Goal: Task Accomplishment & Management: Manage account settings

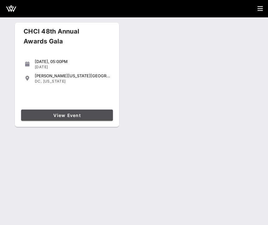
click at [60, 117] on link "View Event" at bounding box center [67, 114] width 92 height 11
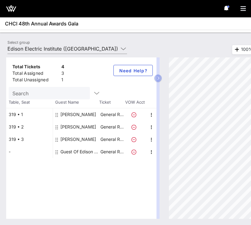
click at [72, 92] on div "Search" at bounding box center [49, 93] width 81 height 12
click at [83, 55] on div "Total Tickets 4 Total Assigned 3 Total Unassigned 1 Need Help? Search Table, Se…" at bounding box center [125, 138] width 251 height 174
click at [83, 51] on div "Total Tickets 4 Total Assigned 3 Total Unassigned 1 Need Help? Search Table, Se…" at bounding box center [125, 138] width 251 height 174
click at [83, 47] on input "Edison Electric Institute ([GEOGRAPHIC_DATA]) [[PERSON_NAME], [EMAIL_ADDRESS][D…" at bounding box center [62, 49] width 111 height 10
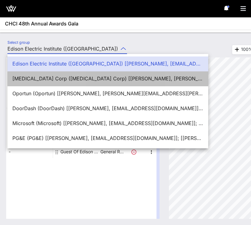
click at [74, 78] on div "[MEDICAL_DATA] Corp ([MEDICAL_DATA] Corp) [[PERSON_NAME], [PERSON_NAME][EMAIL_A…" at bounding box center [107, 79] width 191 height 6
type input "[MEDICAL_DATA] Corp ([MEDICAL_DATA] Corp) [[PERSON_NAME], [PERSON_NAME][EMAIL_A…"
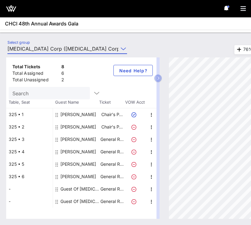
click at [73, 190] on div "Guest Of [MEDICAL_DATA] Corp" at bounding box center [79, 189] width 39 height 12
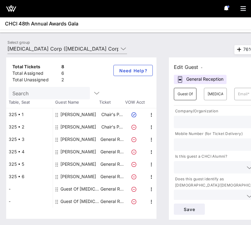
click at [185, 96] on input "Guest Of" at bounding box center [185, 94] width 15 height 10
type input "[PERSON_NAME]"
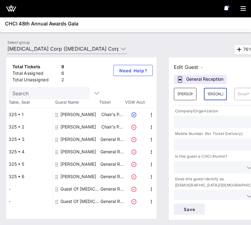
type input "[PERSON_NAME]"
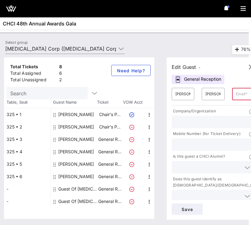
paste input "[EMAIL_ADDRESS][DOMAIN_NAME]"
type input "[EMAIL_ADDRESS][DOMAIN_NAME]"
click at [204, 122] on input "text" at bounding box center [213, 122] width 76 height 8
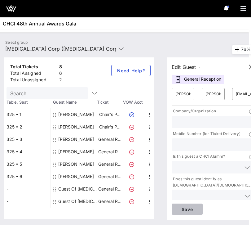
click at [187, 211] on span "Save" at bounding box center [187, 208] width 21 height 5
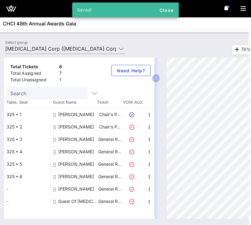
click at [73, 202] on div "Guest Of [MEDICAL_DATA] Corp" at bounding box center [77, 201] width 39 height 12
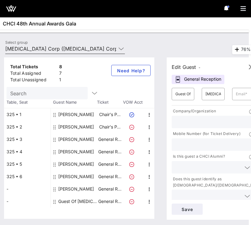
click at [87, 43] on div "Select group [MEDICAL_DATA] Corp ([MEDICAL_DATA] Corp) [[PERSON_NAME], [PERSON_…" at bounding box center [65, 50] width 127 height 20
click at [86, 44] on input "[MEDICAL_DATA] Corp ([MEDICAL_DATA] Corp) [[PERSON_NAME], [PERSON_NAME][EMAIL_A…" at bounding box center [60, 49] width 111 height 10
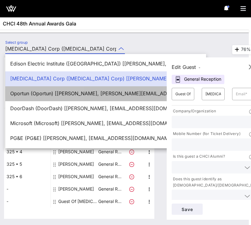
click at [64, 97] on div "Oportun (Oportun) [[PERSON_NAME], [PERSON_NAME][EMAIL_ADDRESS][PERSON_NAME][DOM…" at bounding box center [105, 93] width 191 height 13
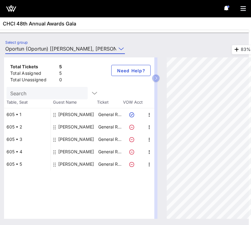
click at [51, 50] on input "Oportun (Oportun) [[PERSON_NAME], [PERSON_NAME][EMAIL_ADDRESS][PERSON_NAME][DOM…" at bounding box center [60, 49] width 111 height 10
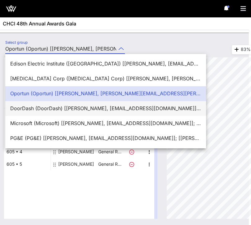
click at [51, 109] on div "DoorDash (DoorDash) [[PERSON_NAME], [EMAIL_ADDRESS][DOMAIN_NAME]]; [[PERSON_NAM…" at bounding box center [105, 108] width 191 height 6
type input "DoorDash (DoorDash) [[PERSON_NAME], [EMAIL_ADDRESS][DOMAIN_NAME]]; [[PERSON_NAM…"
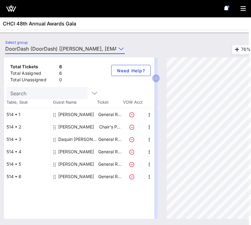
click at [74, 176] on div "[PERSON_NAME]" at bounding box center [76, 176] width 36 height 12
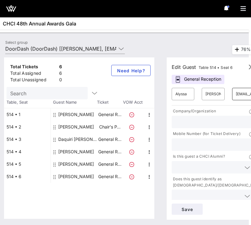
click at [246, 98] on input "[EMAIL_ADDRESS][DOMAIN_NAME]" at bounding box center [243, 94] width 15 height 10
paste input "lyssa.[PERSON_NAME]"
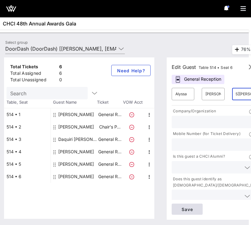
type input "[EMAIL_ADDRESS][PERSON_NAME][DOMAIN_NAME]"
click at [185, 209] on span "Save" at bounding box center [187, 208] width 21 height 5
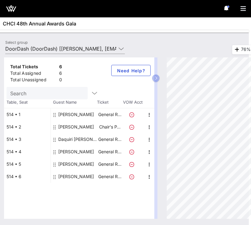
click at [70, 148] on div "[PERSON_NAME]" at bounding box center [76, 151] width 36 height 12
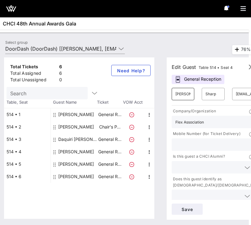
click at [175, 98] on div "​ [PERSON_NAME]" at bounding box center [183, 94] width 23 height 12
click at [189, 93] on input "[PERSON_NAME]" at bounding box center [182, 94] width 15 height 10
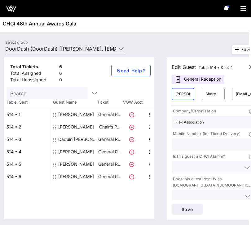
click at [189, 93] on input "[PERSON_NAME]" at bounding box center [182, 94] width 15 height 10
type input "Karent"
type input "[PERSON_NAME]"
paste input "[EMAIL_ADDRESS][DOMAIN_NAME]"
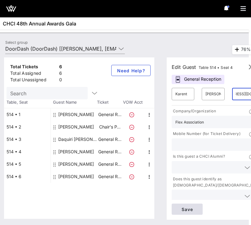
type input "[EMAIL_ADDRESS][DOMAIN_NAME]"
click at [192, 205] on button "Save" at bounding box center [187, 208] width 31 height 11
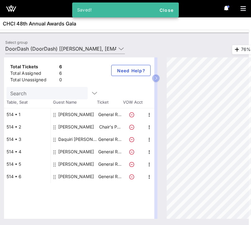
click at [70, 161] on div "[PERSON_NAME]" at bounding box center [76, 164] width 36 height 12
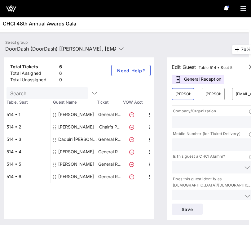
click at [176, 97] on input "[PERSON_NAME]" at bounding box center [182, 94] width 15 height 10
type input "[PERSON_NAME]"
type input "V"
type input "[PERSON_NAME]"
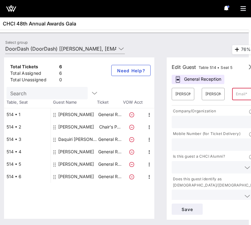
click at [244, 90] on input "text" at bounding box center [243, 94] width 15 height 10
paste input "[EMAIL_ADDRESS][DOMAIN_NAME]"
type input "[EMAIL_ADDRESS][DOMAIN_NAME]"
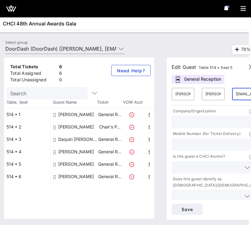
click at [215, 110] on p "Company/Organization" at bounding box center [194, 111] width 44 height 7
click at [184, 209] on span "Save" at bounding box center [187, 208] width 21 height 5
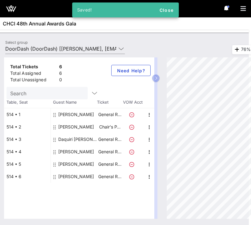
click at [118, 197] on div "Total Tickets 6 Total Assigned 6 Total Unassigned 0 Need Help? Search Table, Se…" at bounding box center [79, 137] width 150 height 161
